Goal: Task Accomplishment & Management: Use online tool/utility

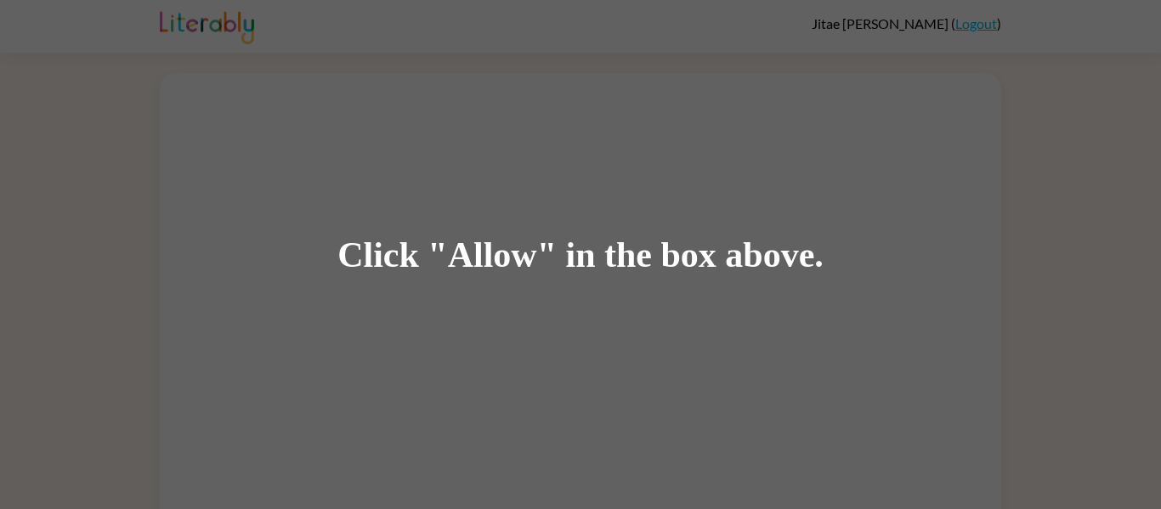
click at [584, 232] on div "Click "Allow" in the box above." at bounding box center [580, 254] width 1161 height 509
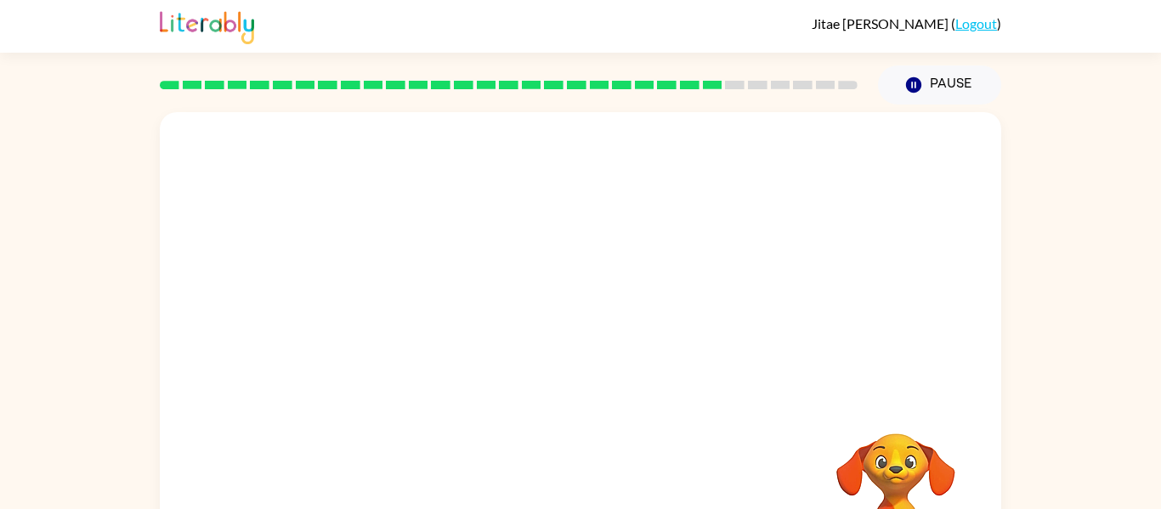
click at [913, 479] on video "Your browser must support playing .mp4 files to use Literably. Please try using…" at bounding box center [896, 492] width 170 height 170
click at [914, 461] on video "Your browser must support playing .mp4 files to use Literably. Please try using…" at bounding box center [896, 492] width 170 height 170
click at [904, 484] on video "Your browser must support playing .mp4 files to use Literably. Please try using…" at bounding box center [896, 492] width 170 height 170
click at [915, 505] on video "Your browser must support playing .mp4 files to use Literably. Please try using…" at bounding box center [896, 492] width 170 height 170
click at [749, 84] on rect at bounding box center [758, 85] width 20 height 9
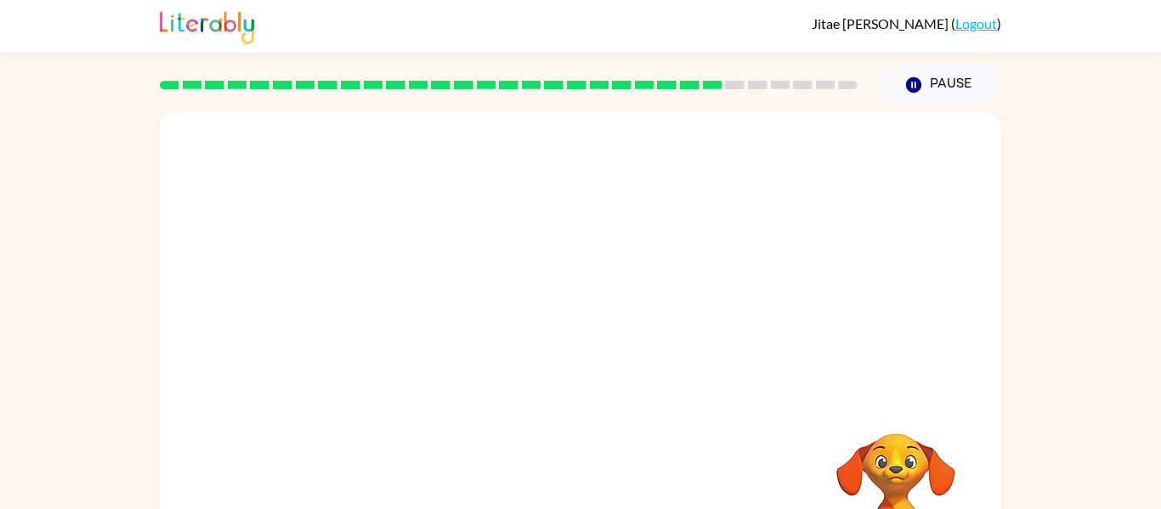
click at [745, 88] on div at bounding box center [509, 85] width 698 height 9
click at [938, 82] on button "Pause Pause" at bounding box center [939, 84] width 123 height 39
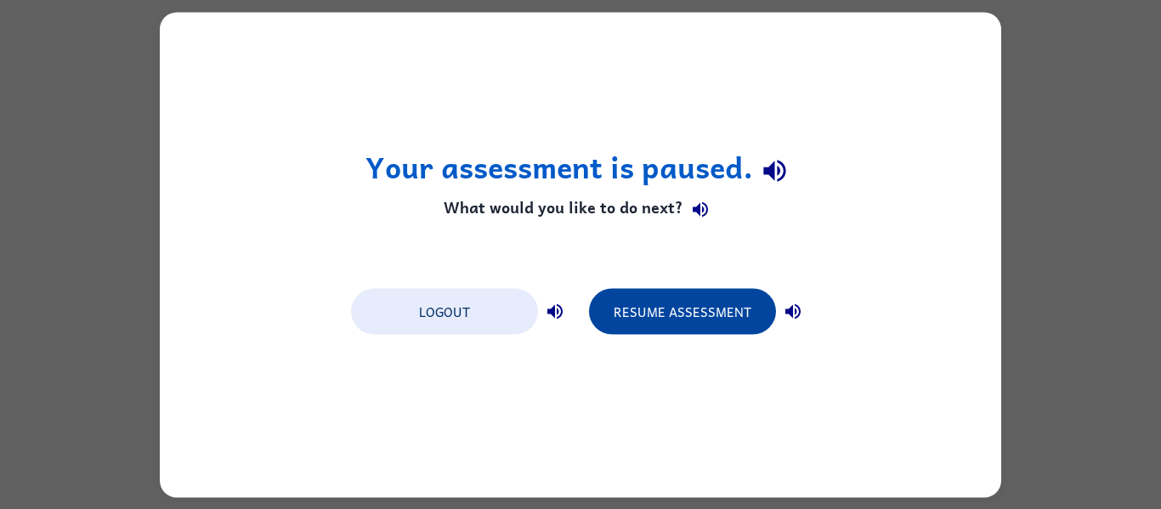
click at [640, 316] on button "Resume Assessment" at bounding box center [682, 311] width 187 height 46
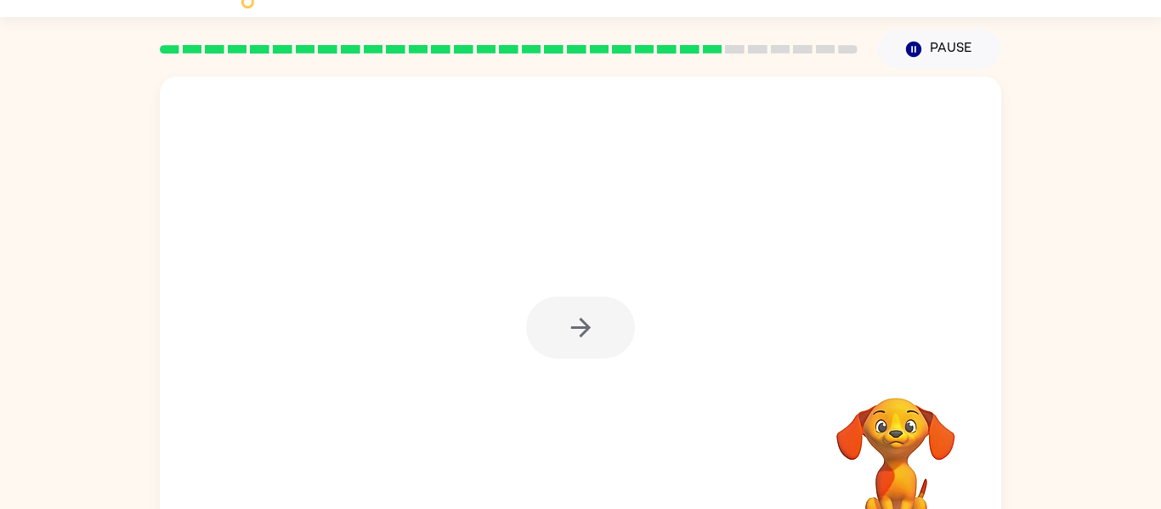
scroll to position [34, 0]
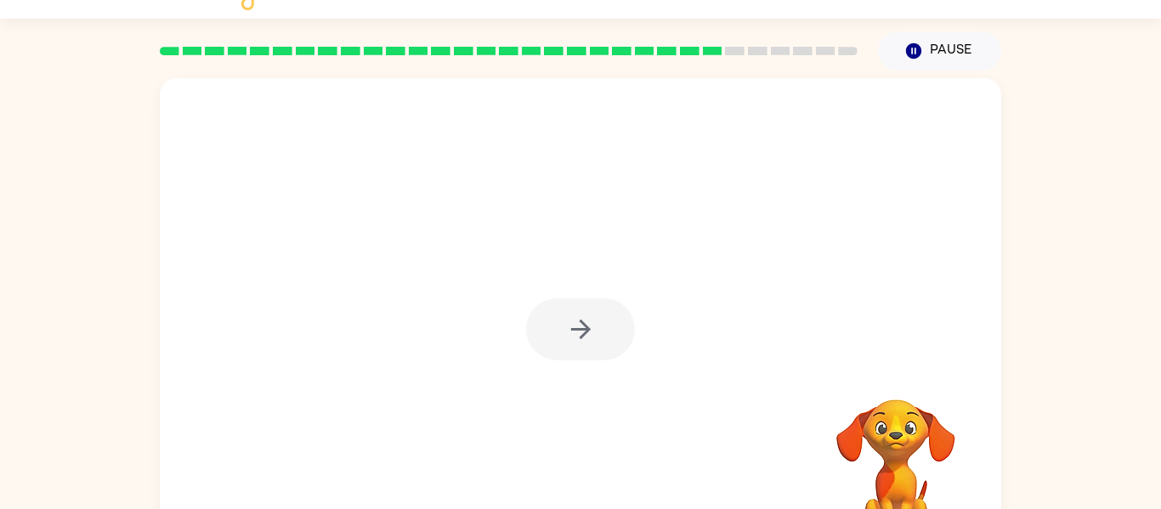
click at [562, 335] on div at bounding box center [580, 329] width 109 height 62
click at [583, 327] on div at bounding box center [580, 329] width 109 height 62
click at [584, 326] on icon "button" at bounding box center [580, 330] width 20 height 20
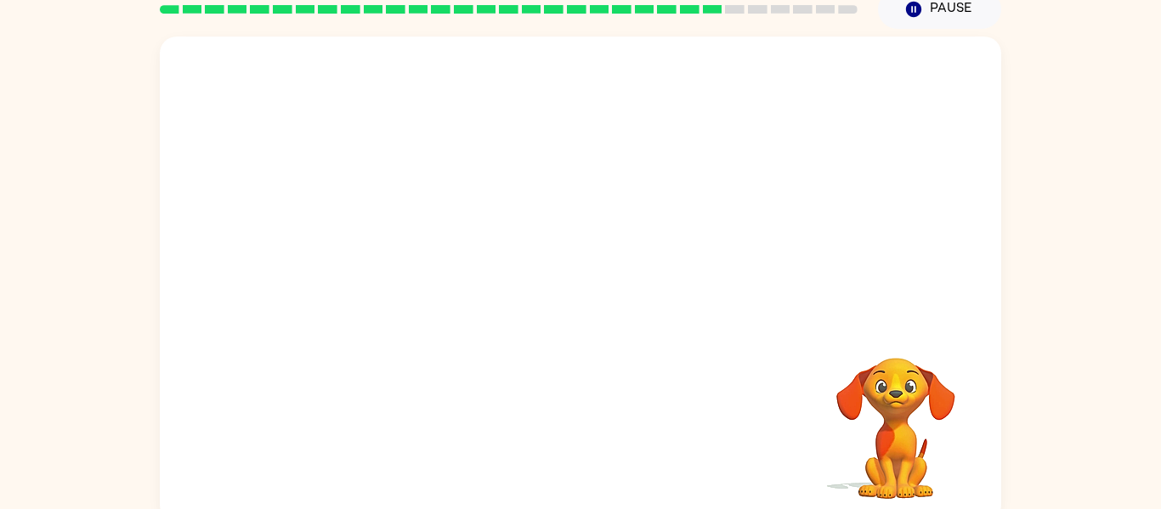
scroll to position [88, 0]
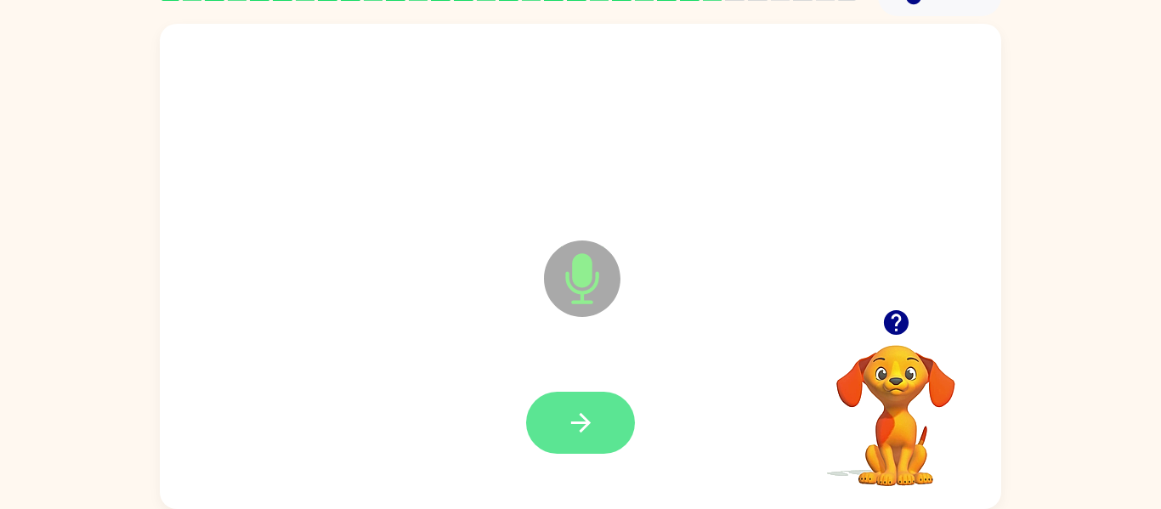
click at [570, 430] on icon "button" at bounding box center [581, 423] width 30 height 30
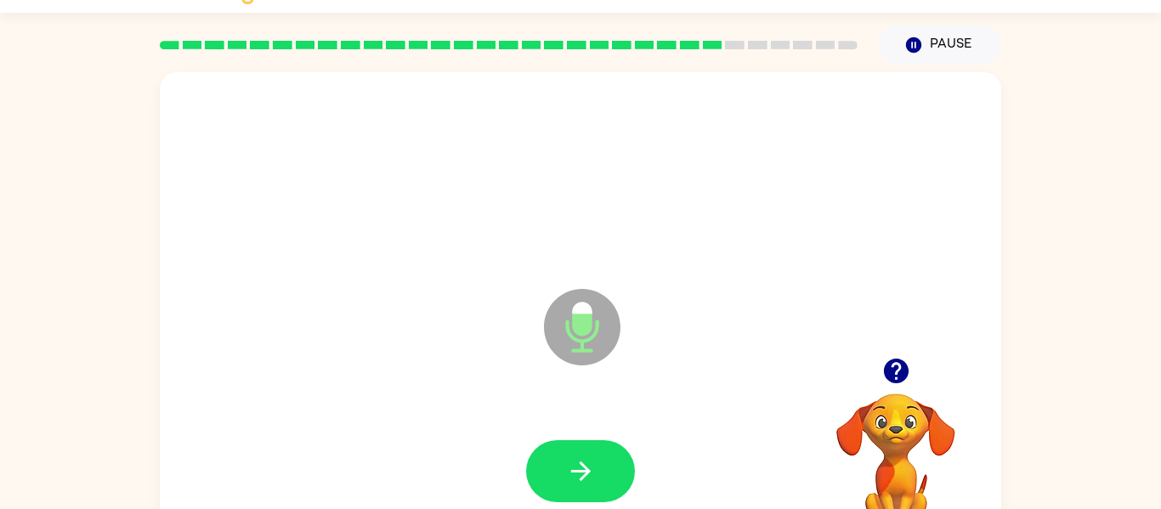
scroll to position [39, 0]
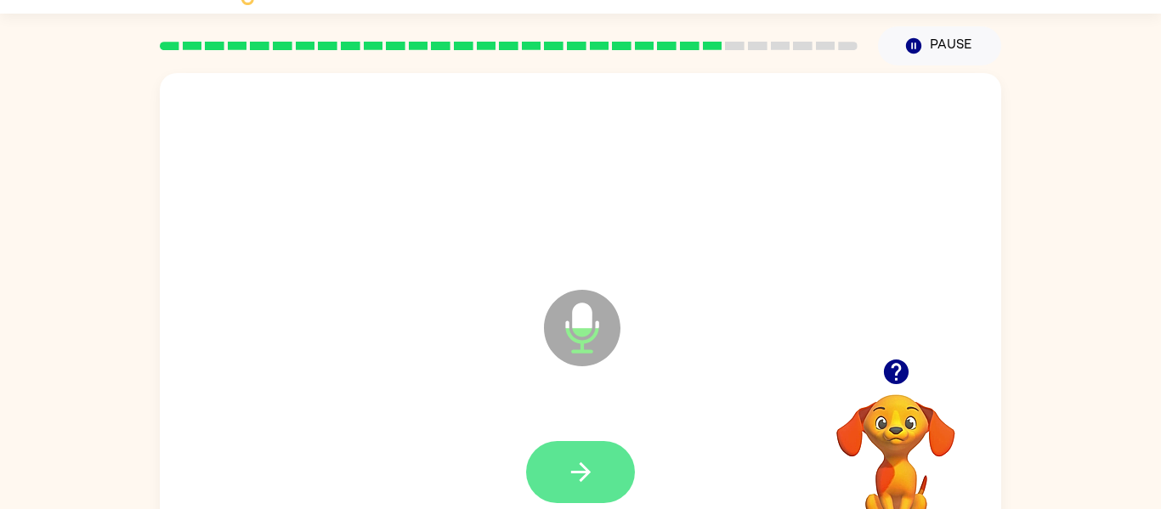
click at [589, 468] on icon "button" at bounding box center [581, 472] width 30 height 30
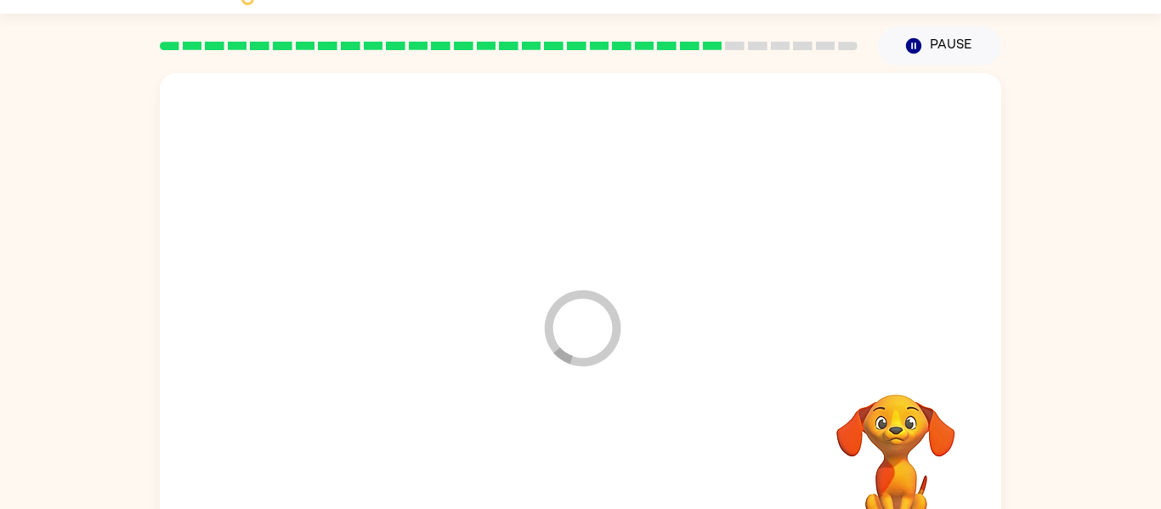
click at [592, 478] on div at bounding box center [581, 472] width 808 height 139
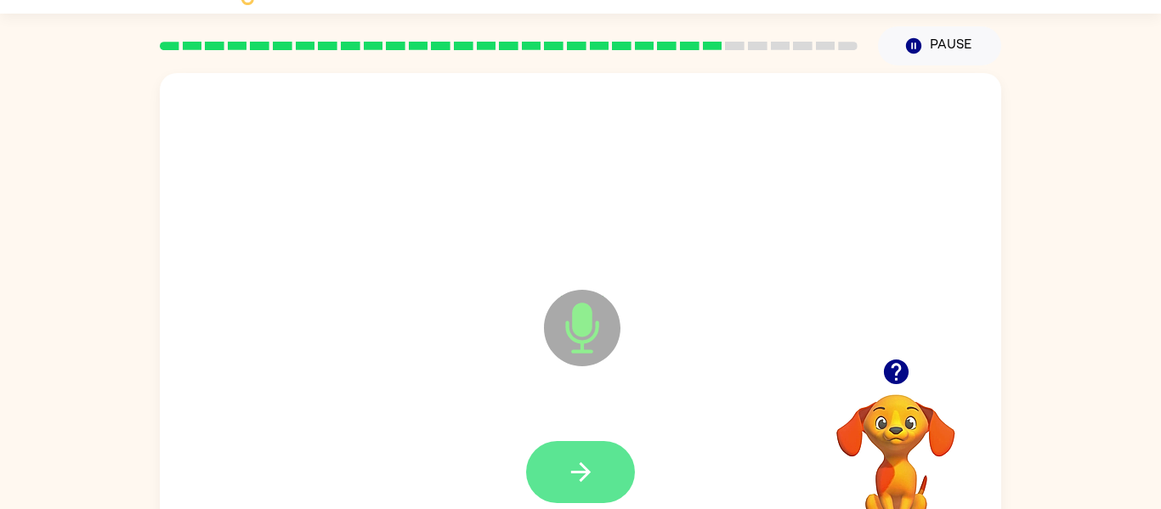
click at [578, 465] on icon "button" at bounding box center [581, 472] width 30 height 30
click at [589, 449] on button "button" at bounding box center [580, 472] width 109 height 62
click at [586, 445] on button "button" at bounding box center [580, 472] width 109 height 62
click at [597, 477] on button "button" at bounding box center [580, 472] width 109 height 62
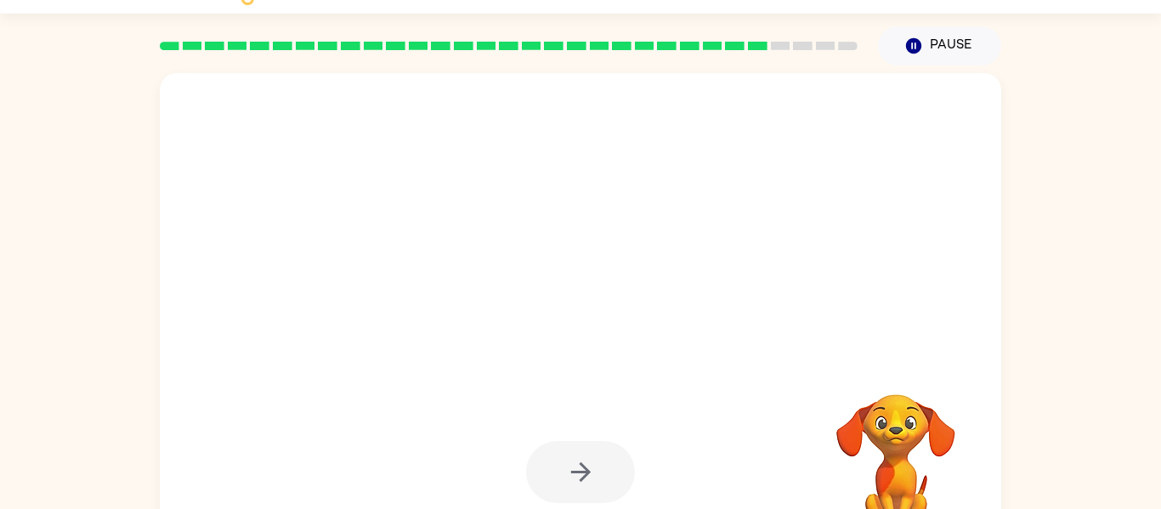
click at [589, 461] on div at bounding box center [580, 472] width 109 height 62
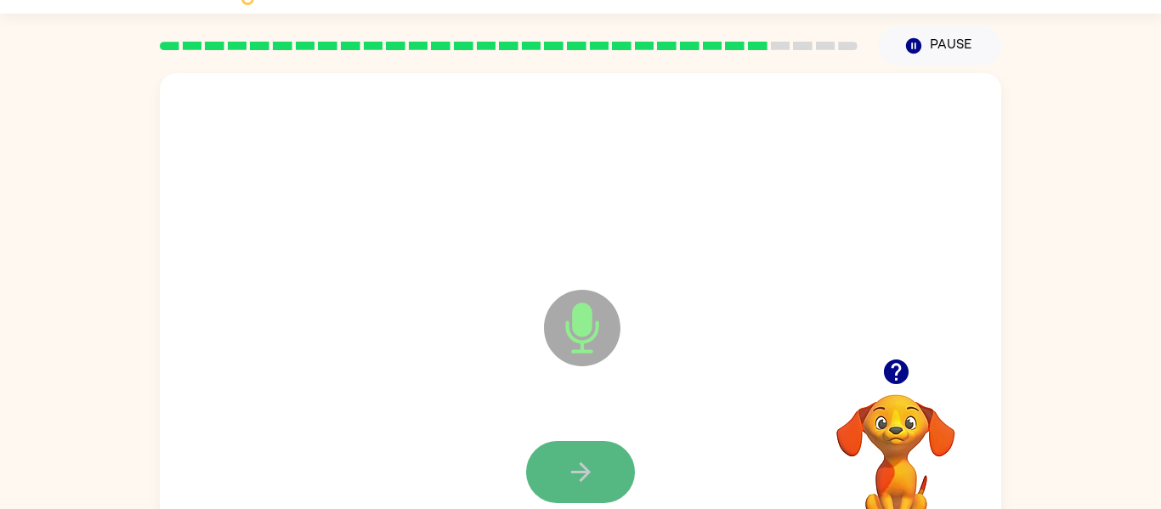
click at [588, 477] on icon "button" at bounding box center [581, 472] width 30 height 30
click at [589, 476] on icon "button" at bounding box center [581, 472] width 30 height 30
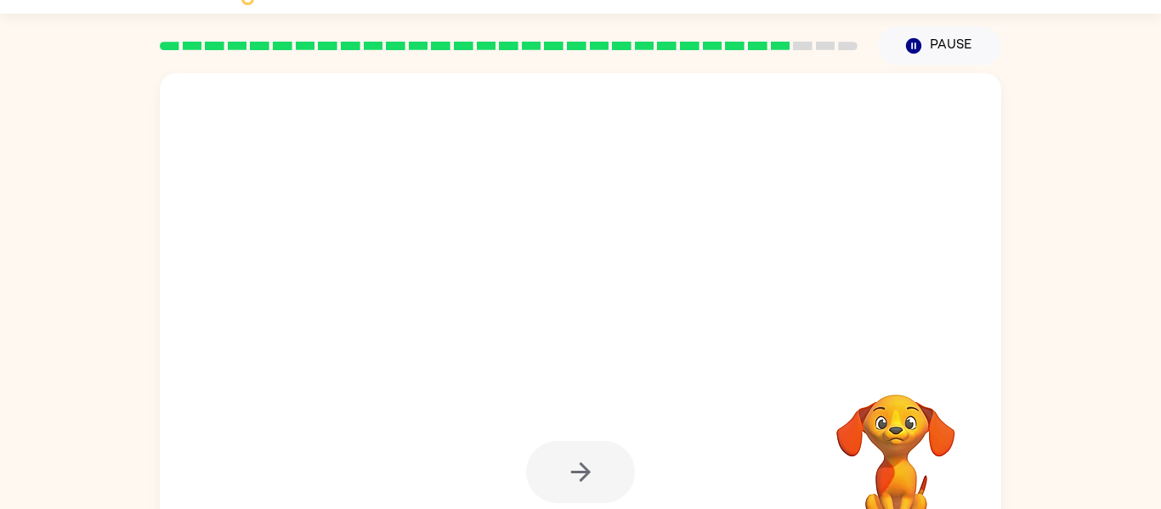
click at [589, 476] on div at bounding box center [580, 472] width 109 height 62
click at [590, 477] on div at bounding box center [580, 472] width 109 height 62
click at [587, 474] on div at bounding box center [580, 472] width 109 height 62
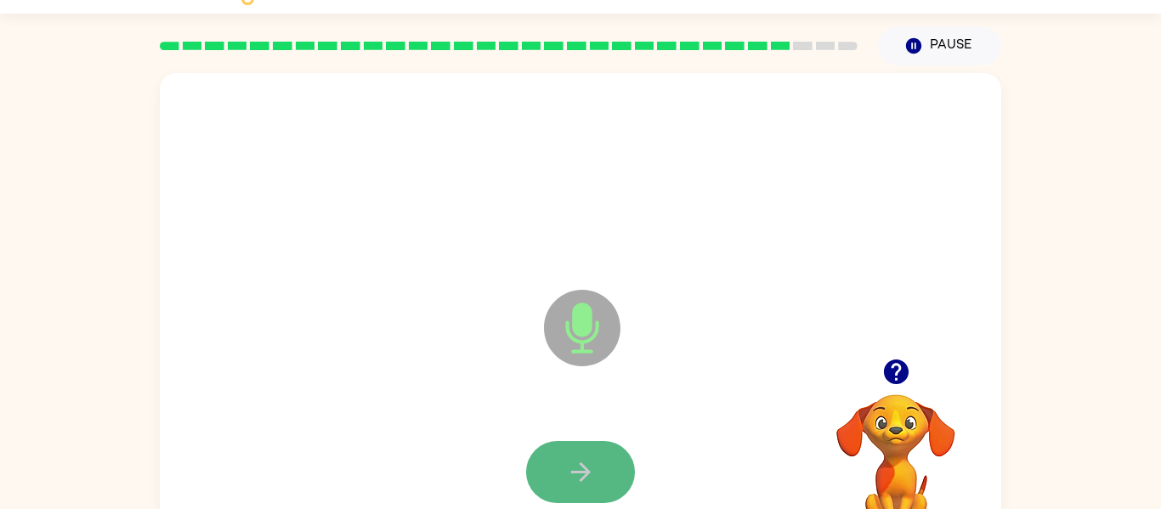
click at [602, 491] on button "button" at bounding box center [580, 472] width 109 height 62
click at [595, 483] on button "button" at bounding box center [580, 472] width 109 height 62
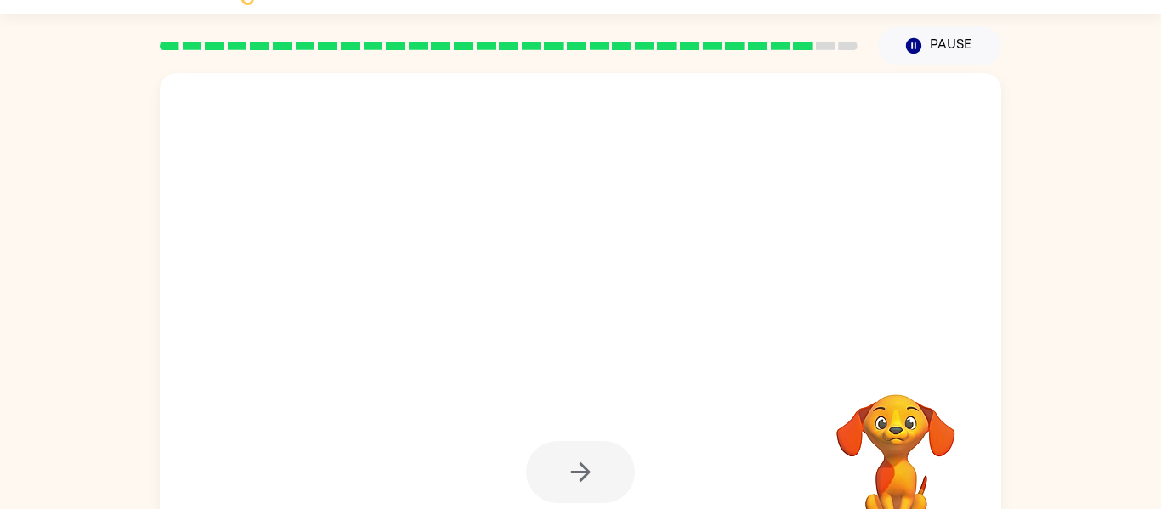
click at [588, 475] on div at bounding box center [580, 472] width 109 height 62
click at [588, 479] on div at bounding box center [580, 472] width 109 height 62
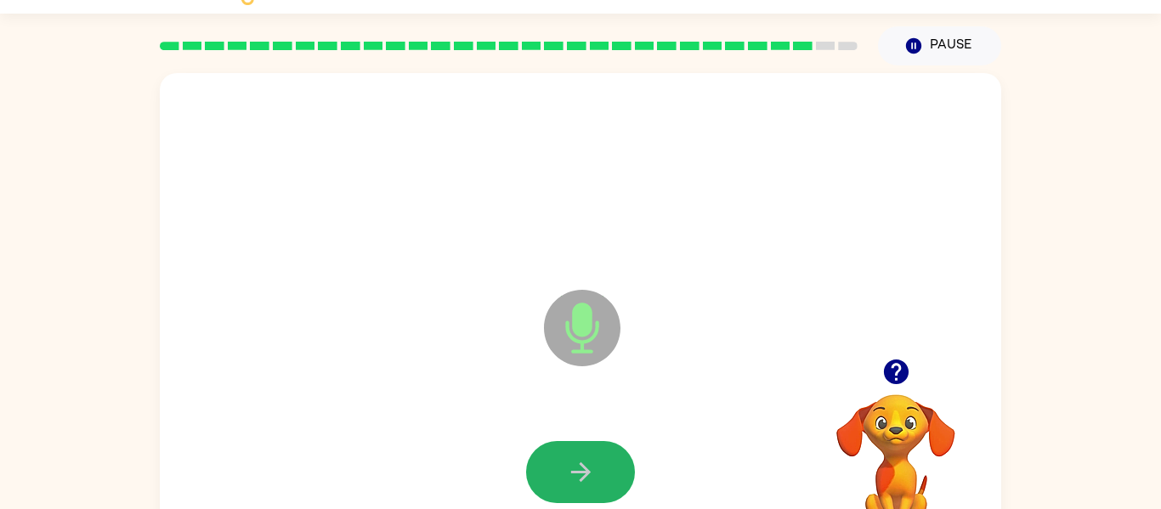
click at [583, 473] on icon "button" at bounding box center [581, 472] width 30 height 30
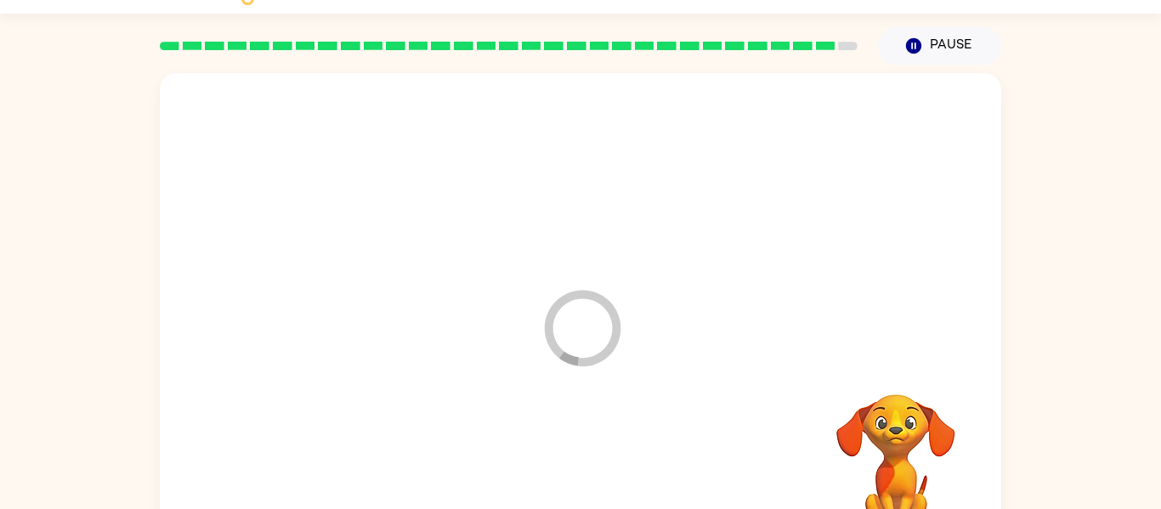
click at [583, 473] on div at bounding box center [581, 472] width 808 height 139
click at [583, 473] on div at bounding box center [580, 472] width 109 height 62
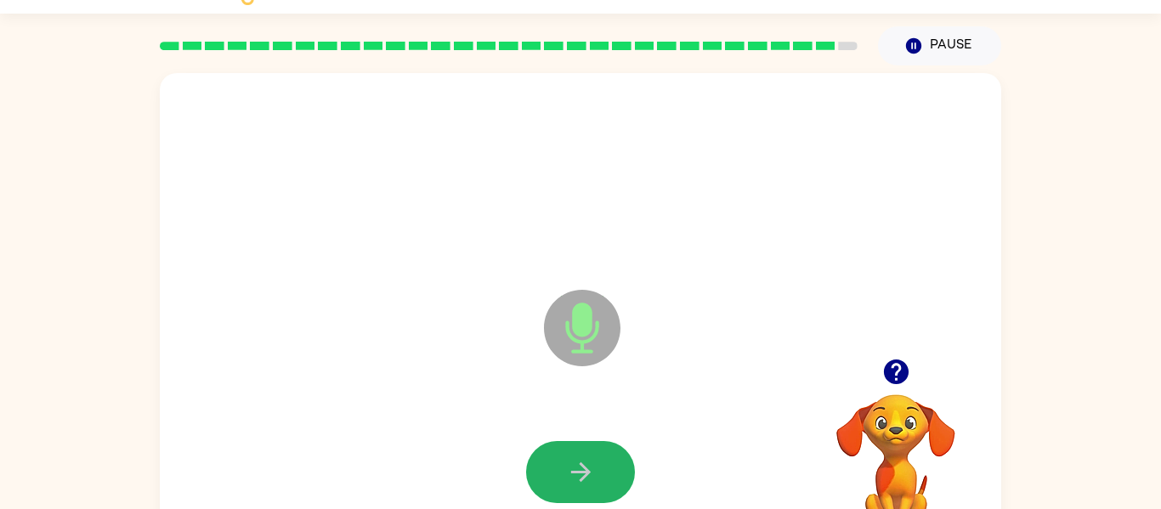
click at [583, 473] on icon "button" at bounding box center [581, 472] width 30 height 30
